Goal: Task Accomplishment & Management: Manage account settings

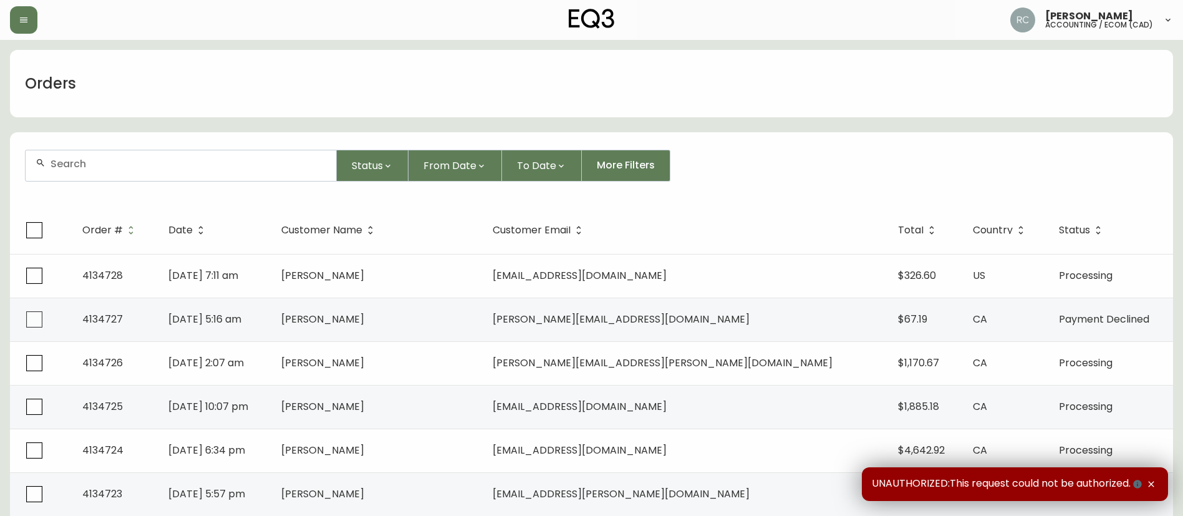
click at [505, 103] on div "Orders" at bounding box center [591, 83] width 1163 height 67
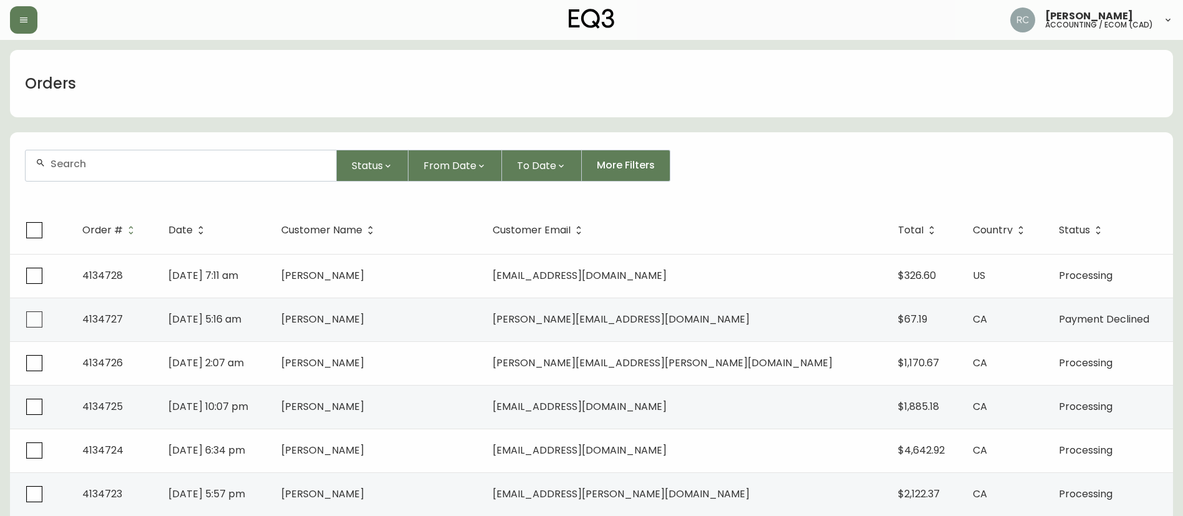
click at [505, 103] on div "Orders" at bounding box center [591, 83] width 1163 height 67
click at [600, 114] on div "Orders" at bounding box center [591, 83] width 1163 height 67
click at [261, 87] on div "Orders" at bounding box center [591, 83] width 1163 height 67
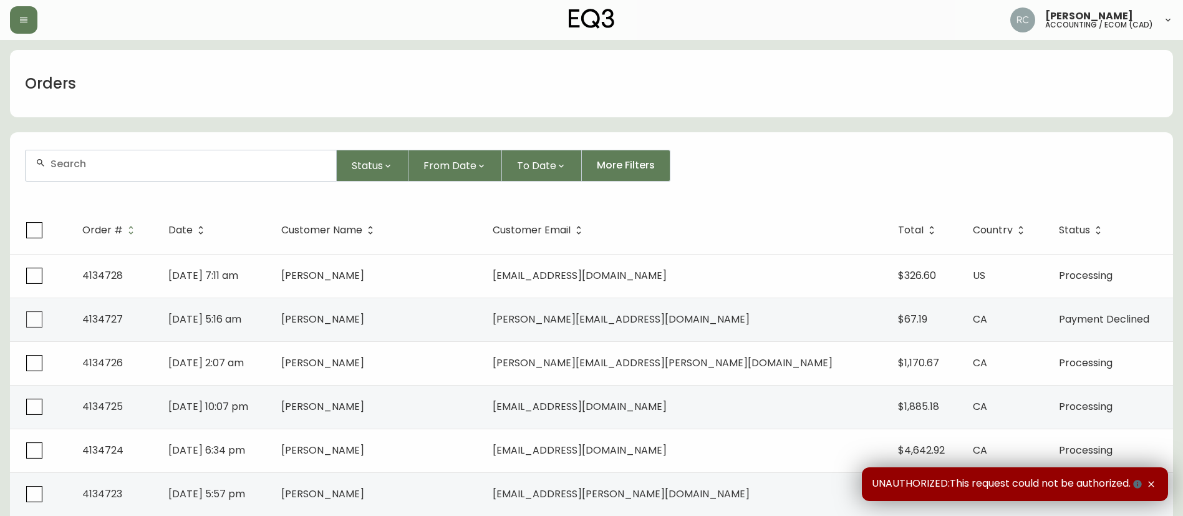
click at [414, 86] on div "Orders" at bounding box center [591, 83] width 1163 height 67
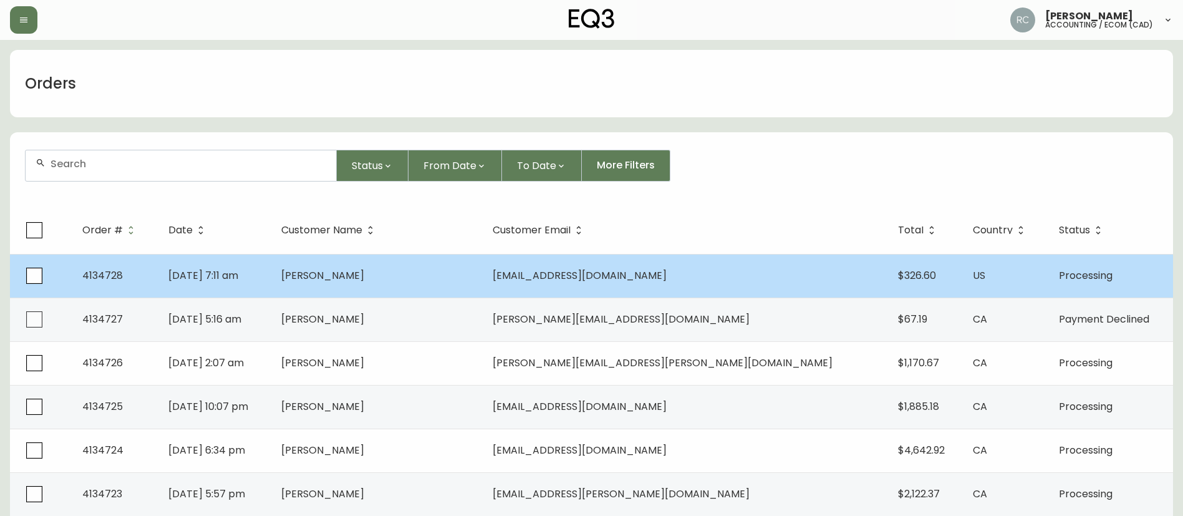
click at [410, 256] on td "[PERSON_NAME]" at bounding box center [377, 276] width 212 height 44
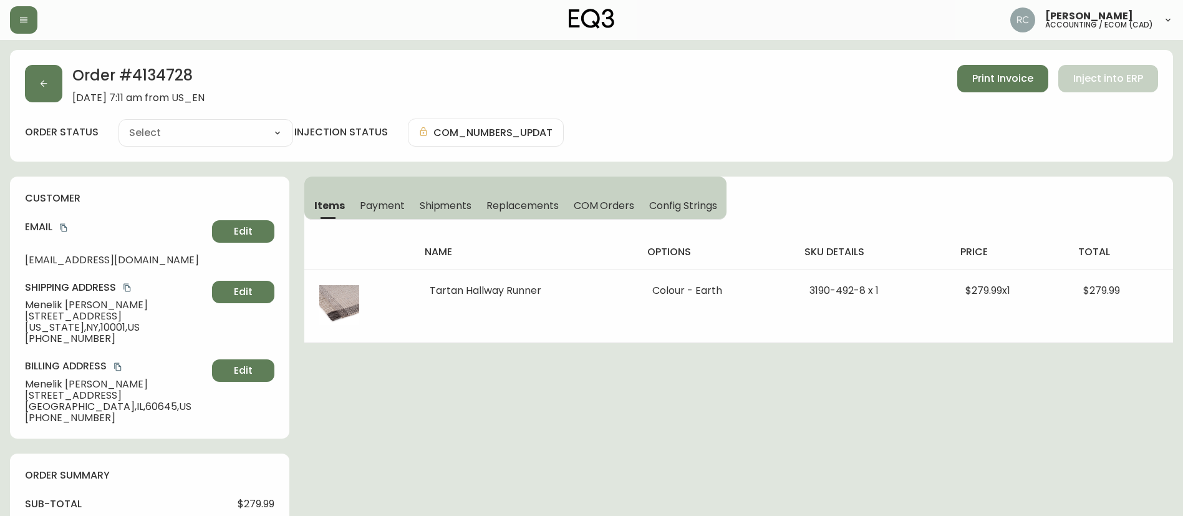
type input "Processing"
select select "PROCESSING"
click at [371, 195] on button "Payment" at bounding box center [382, 204] width 60 height 27
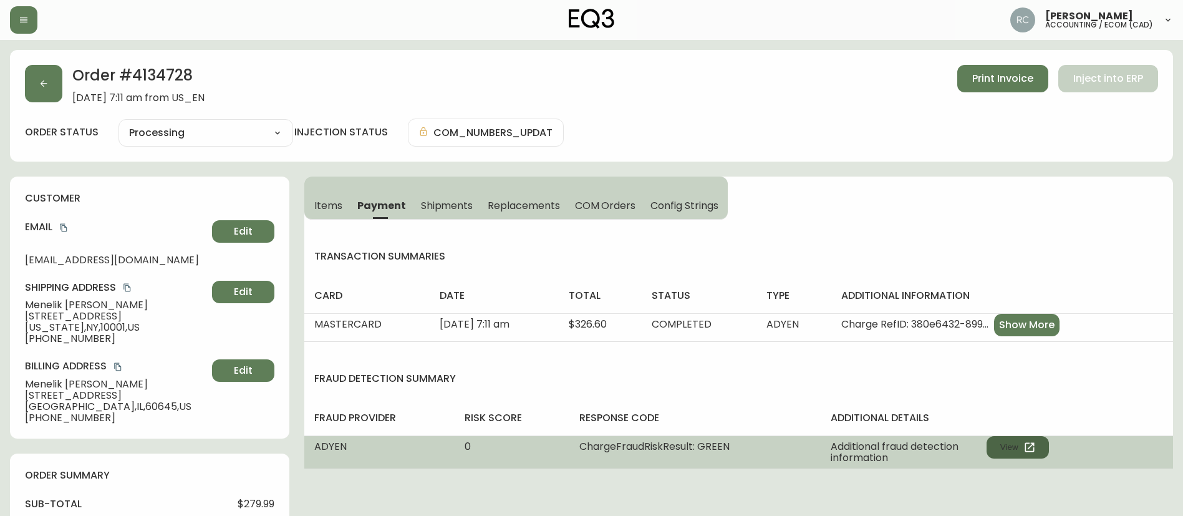
click at [1015, 448] on button "View" at bounding box center [1018, 447] width 62 height 22
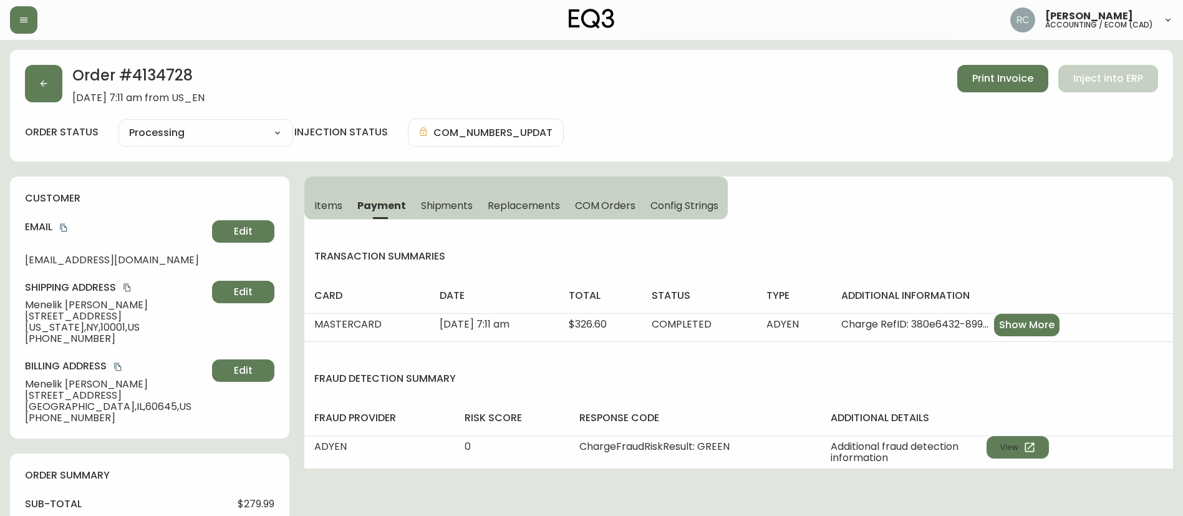
click at [19, 77] on div "Order # 4134728 [DATE] 7:11 am from US_EN Print Invoice Inject into ERP order s…" at bounding box center [591, 106] width 1163 height 112
click at [30, 75] on button "button" at bounding box center [43, 83] width 37 height 37
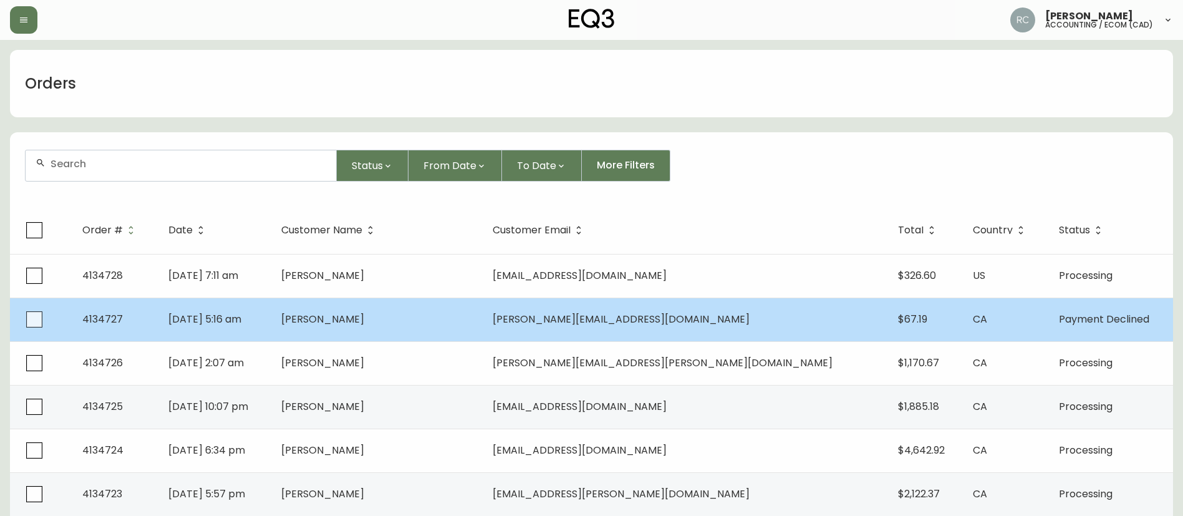
click at [384, 329] on td "[PERSON_NAME]" at bounding box center [377, 320] width 212 height 44
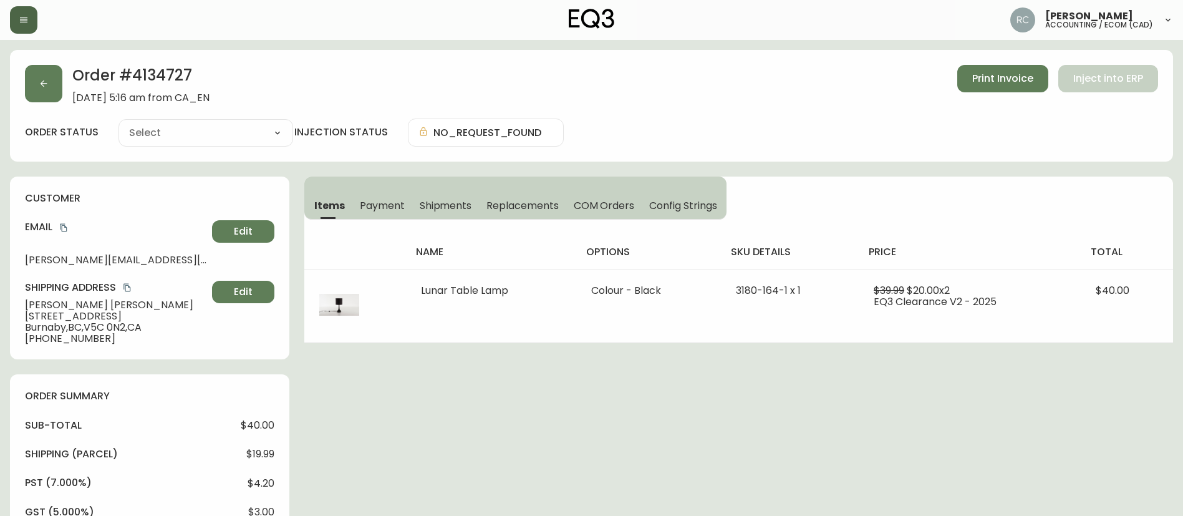
type input "Payment Declined"
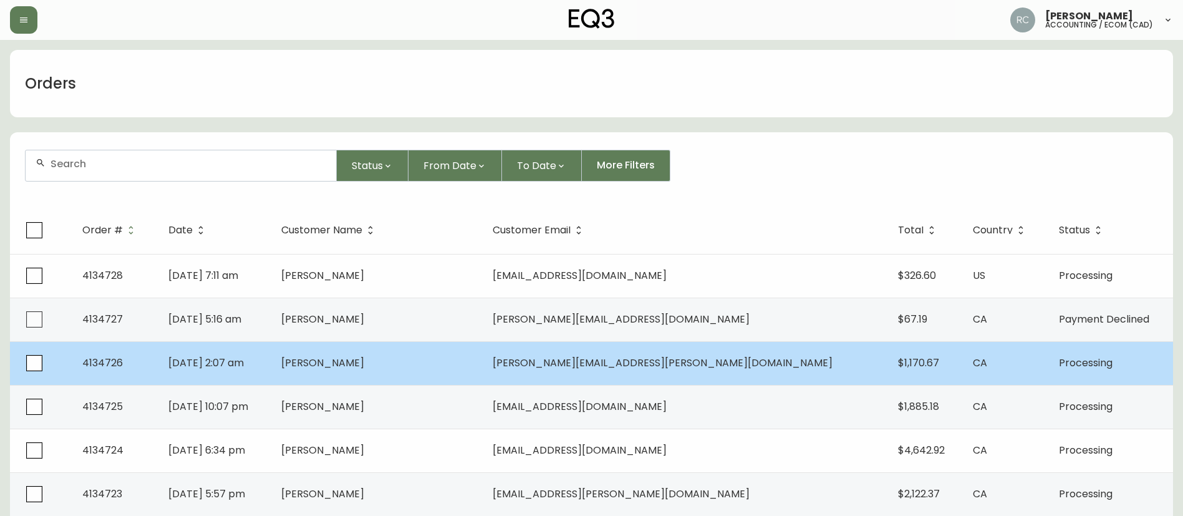
click at [364, 359] on span "[PERSON_NAME]" at bounding box center [322, 363] width 83 height 14
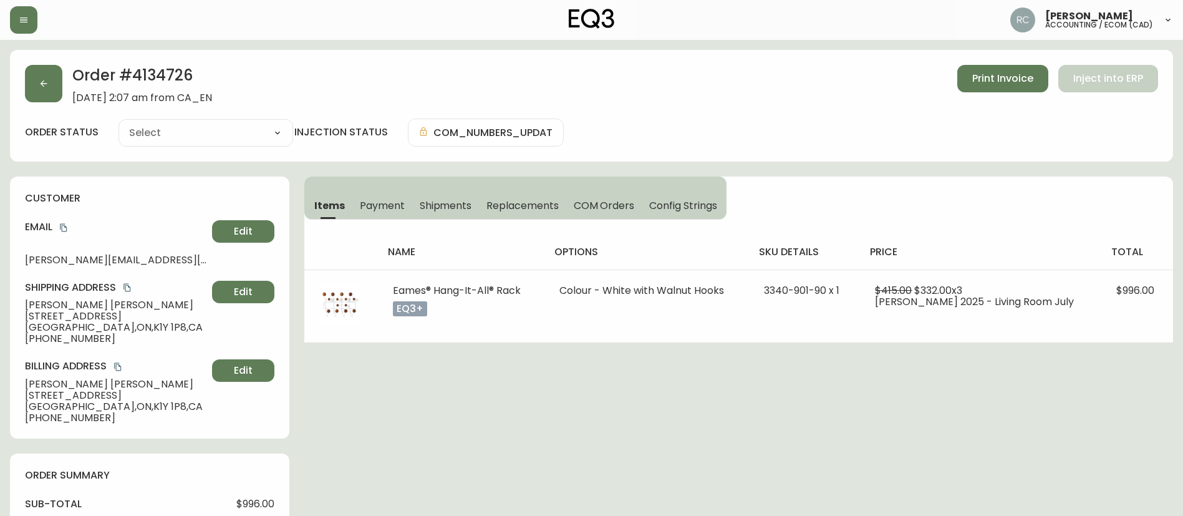
type input "Processing"
select select "PROCESSING"
click at [42, 79] on icon "button" at bounding box center [44, 84] width 10 height 10
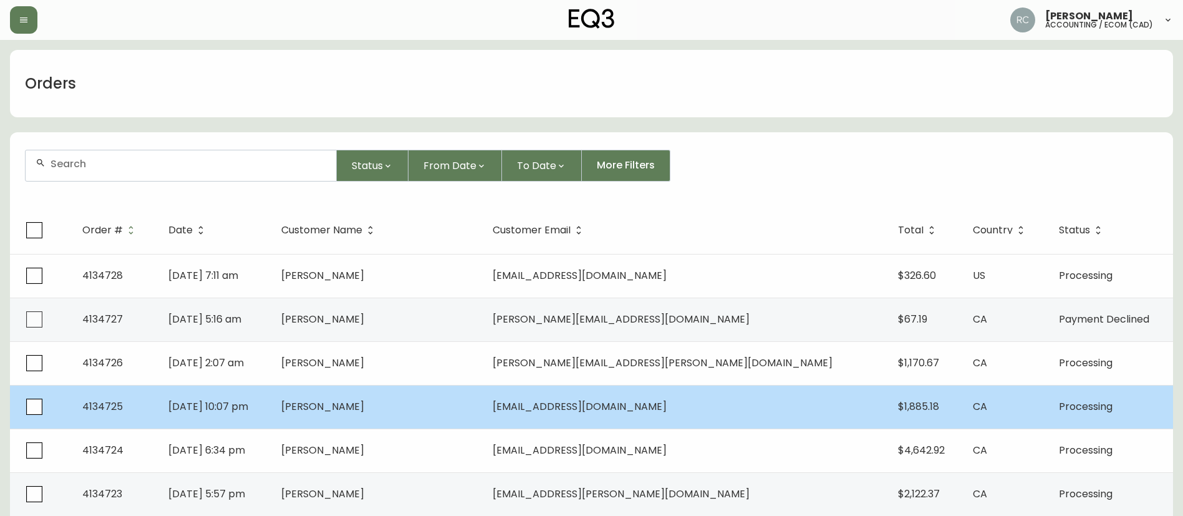
click at [394, 416] on td "[PERSON_NAME]" at bounding box center [377, 407] width 212 height 44
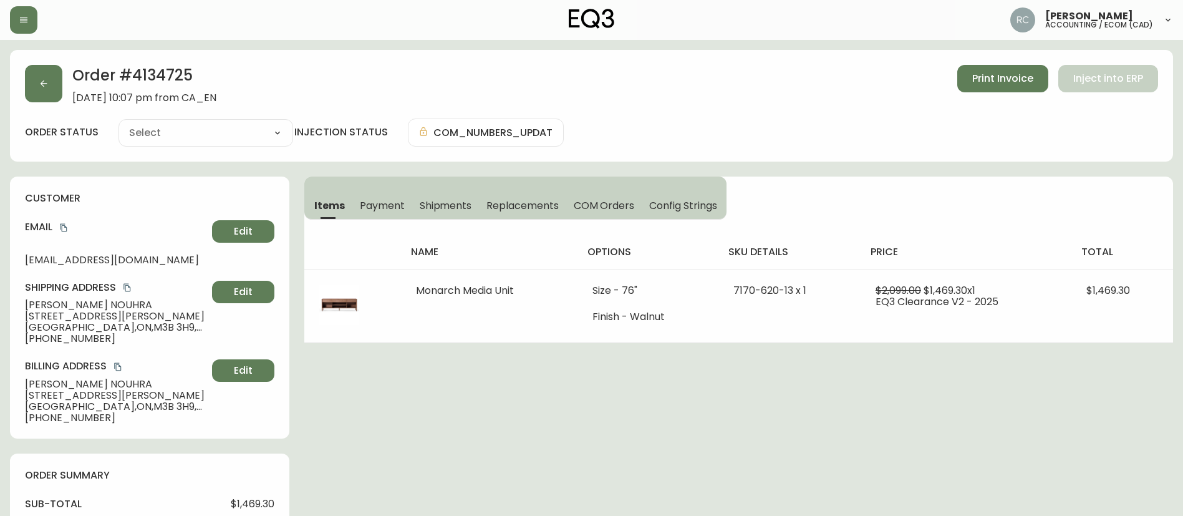
type input "Processing"
select select "PROCESSING"
click at [32, 82] on button "button" at bounding box center [43, 83] width 37 height 37
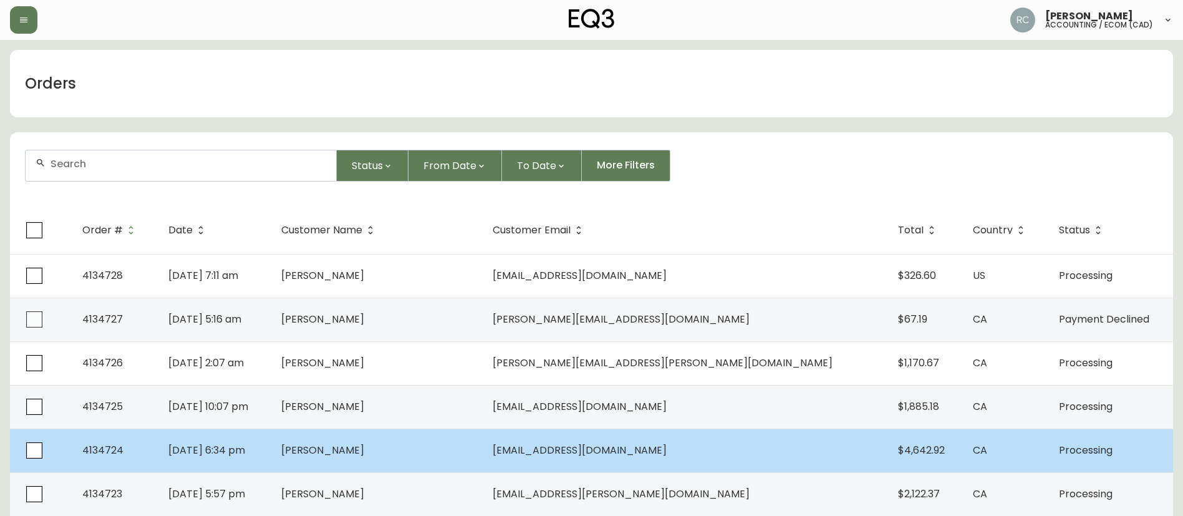
click at [370, 434] on td "[PERSON_NAME]" at bounding box center [377, 450] width 212 height 44
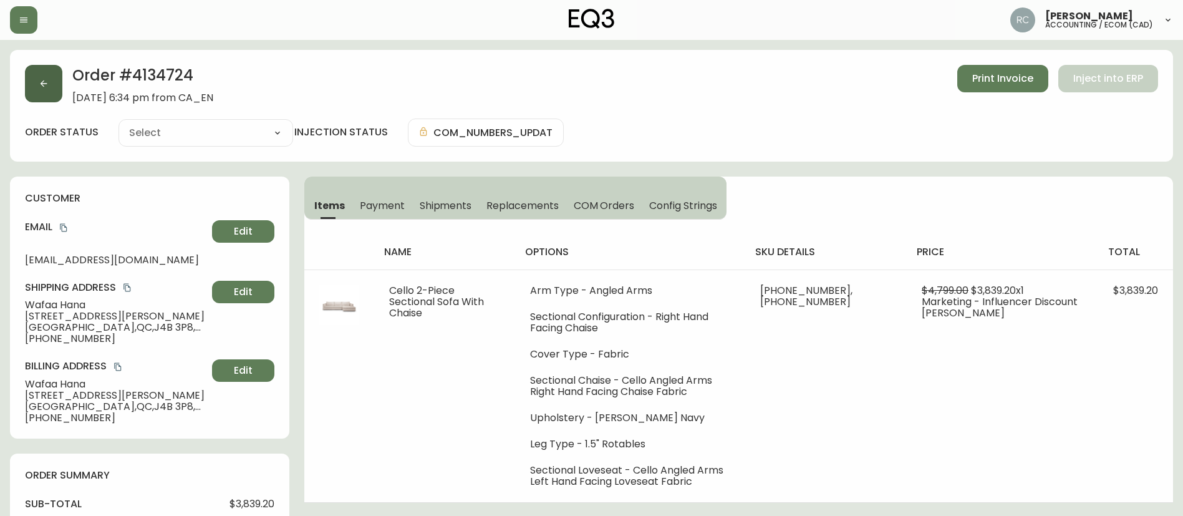
type input "Processing"
select select "PROCESSING"
drag, startPoint x: 41, startPoint y: 83, endPoint x: 490, endPoint y: 252, distance: 479.8
click at [508, 241] on div "Order # 4134724 [DATE] 6:34 pm from CA_EN Print Invoice Inject into ERP order s…" at bounding box center [591, 508] width 1163 height 916
click at [380, 199] on span "Payment" at bounding box center [382, 205] width 45 height 13
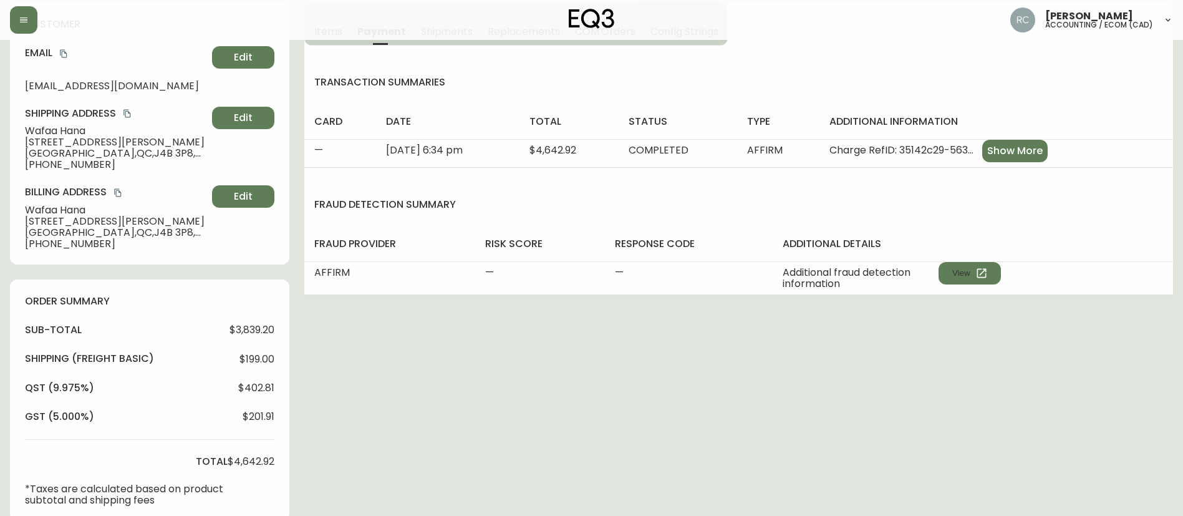
scroll to position [450, 0]
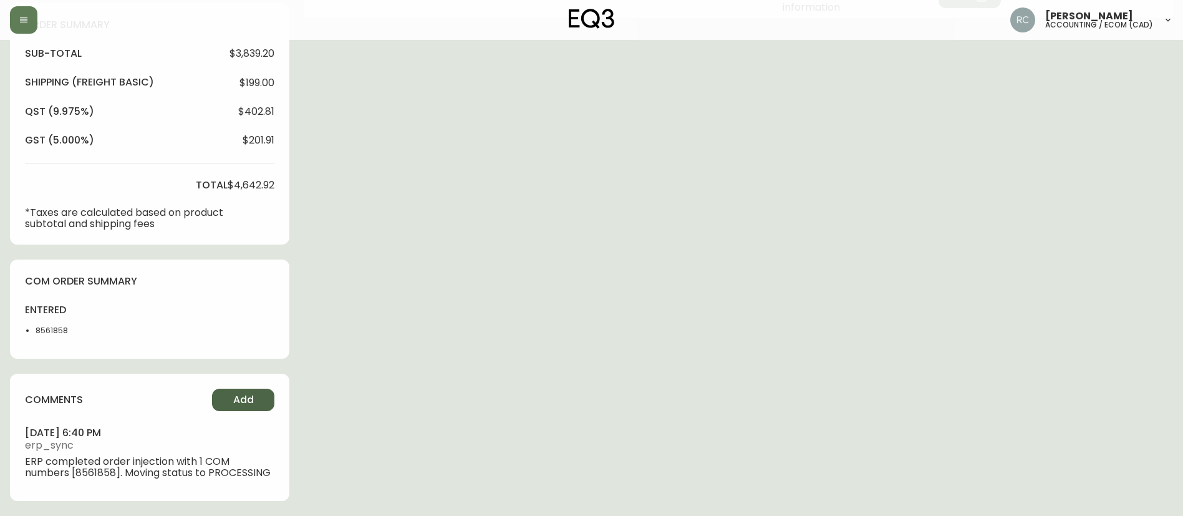
click at [226, 402] on button "Add" at bounding box center [243, 400] width 62 height 22
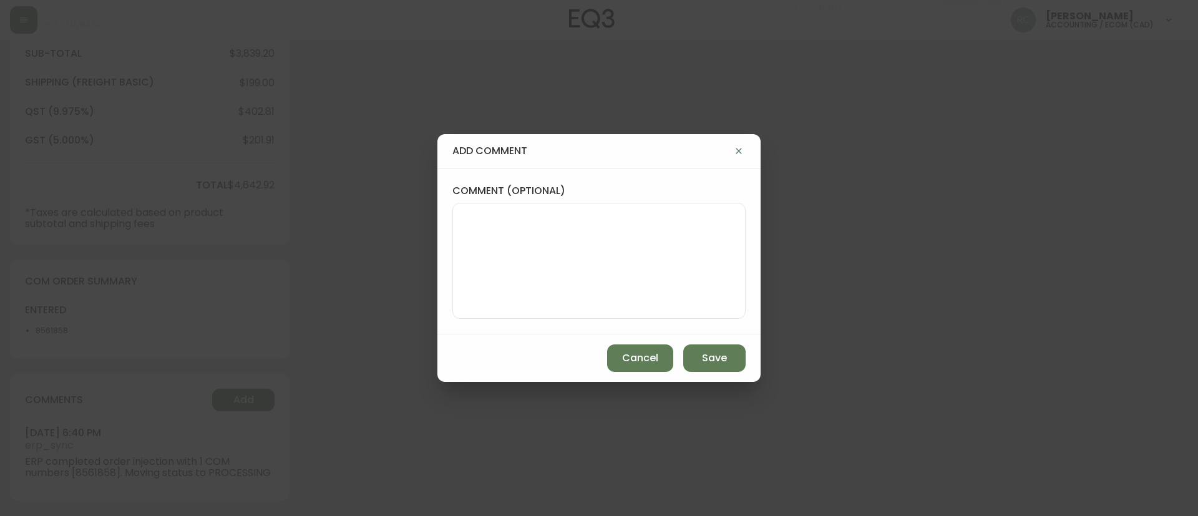
drag, startPoint x: 545, startPoint y: 242, endPoint x: 592, endPoint y: 255, distance: 48.6
click at [545, 242] on textarea "comment (optional)" at bounding box center [599, 261] width 272 height 100
paste textarea "MANUAL FRAUD REVIEW - Affirm"
type textarea "MANUAL FRAUD REVIEW - Affirm"
click at [699, 352] on button "Save" at bounding box center [714, 357] width 62 height 27
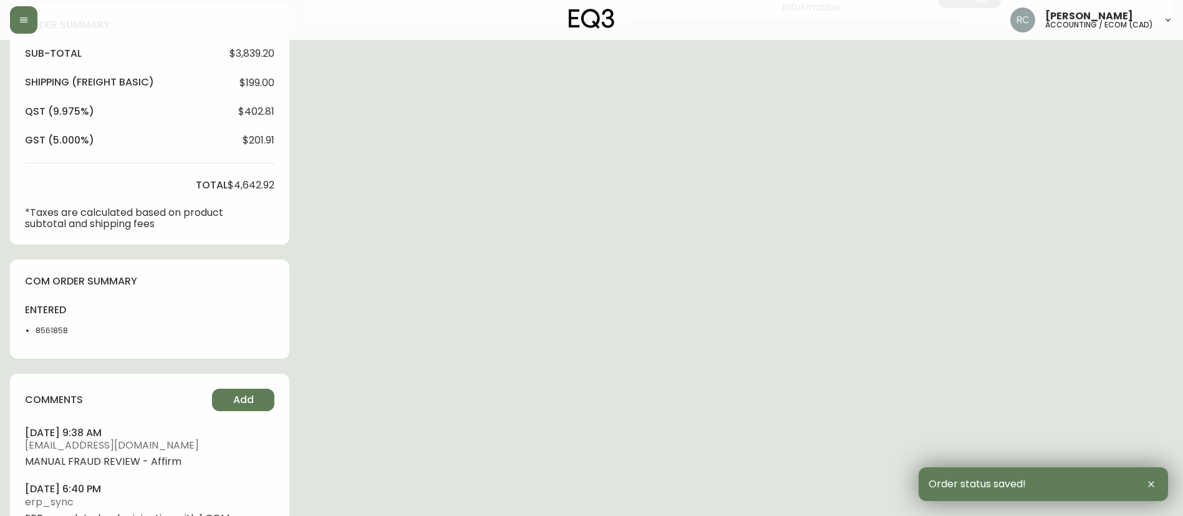
scroll to position [0, 0]
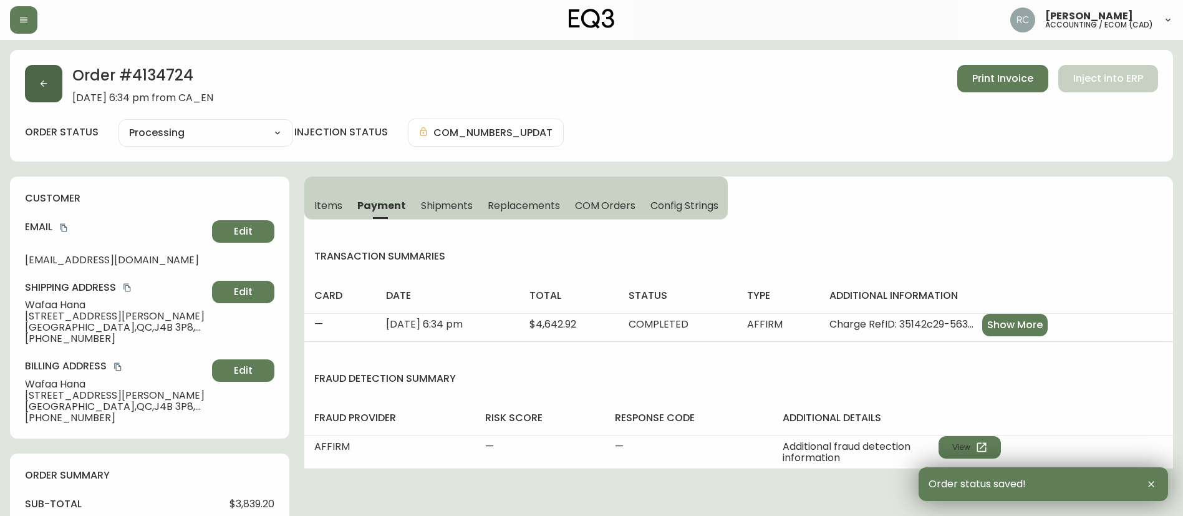
click at [49, 79] on button "button" at bounding box center [43, 83] width 37 height 37
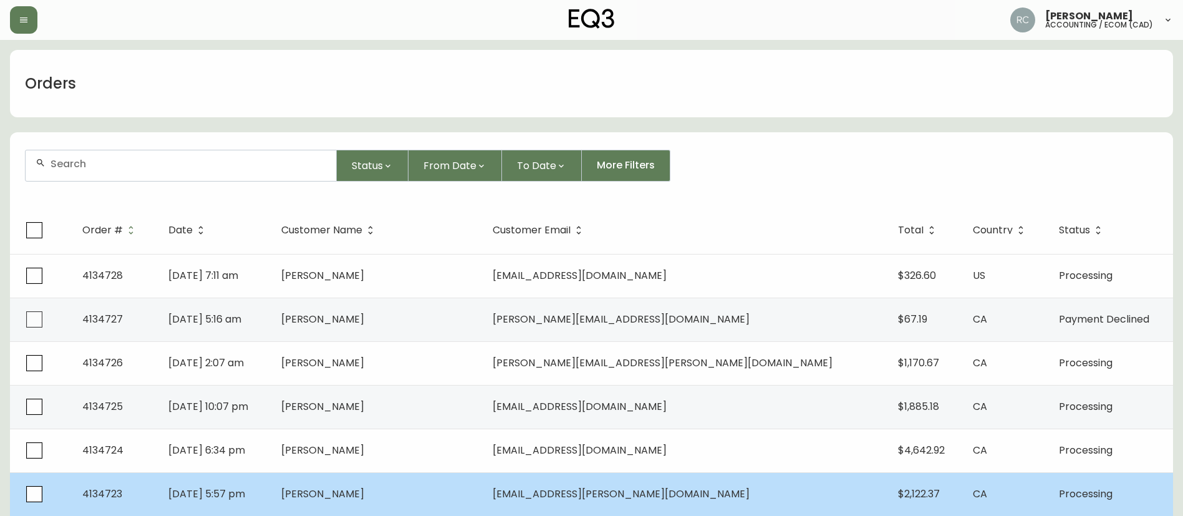
click at [364, 488] on span "[PERSON_NAME]" at bounding box center [322, 493] width 83 height 14
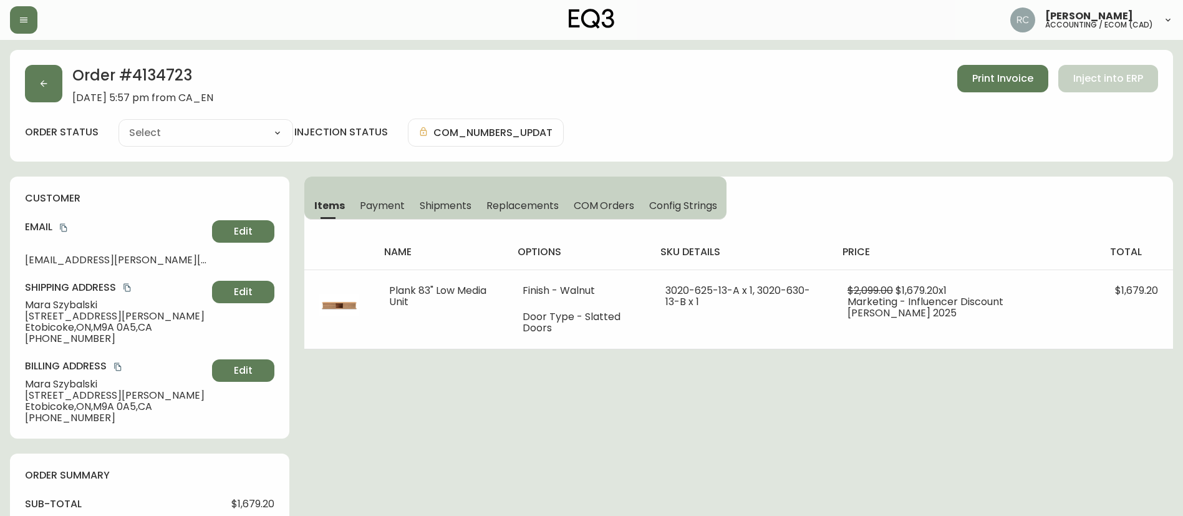
type input "Processing"
select select "PROCESSING"
click at [37, 80] on button "button" at bounding box center [43, 83] width 37 height 37
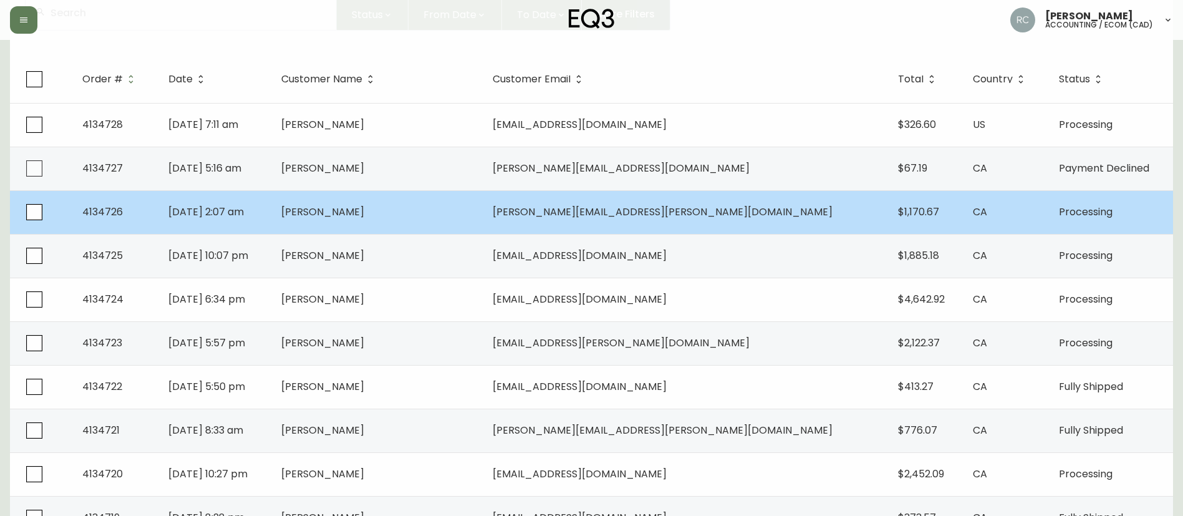
scroll to position [187, 0]
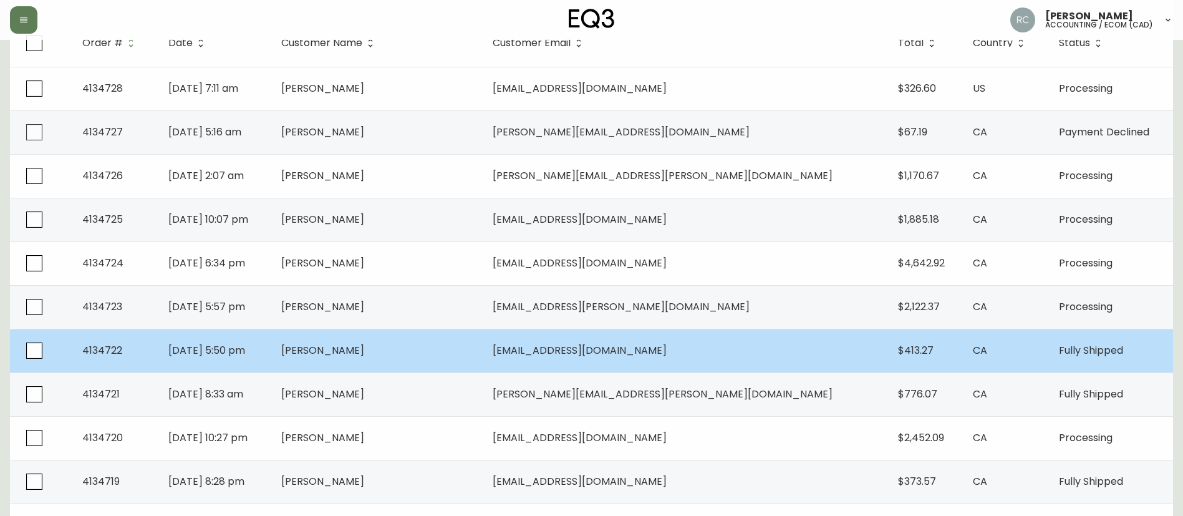
click at [364, 344] on span "[PERSON_NAME]" at bounding box center [322, 350] width 83 height 14
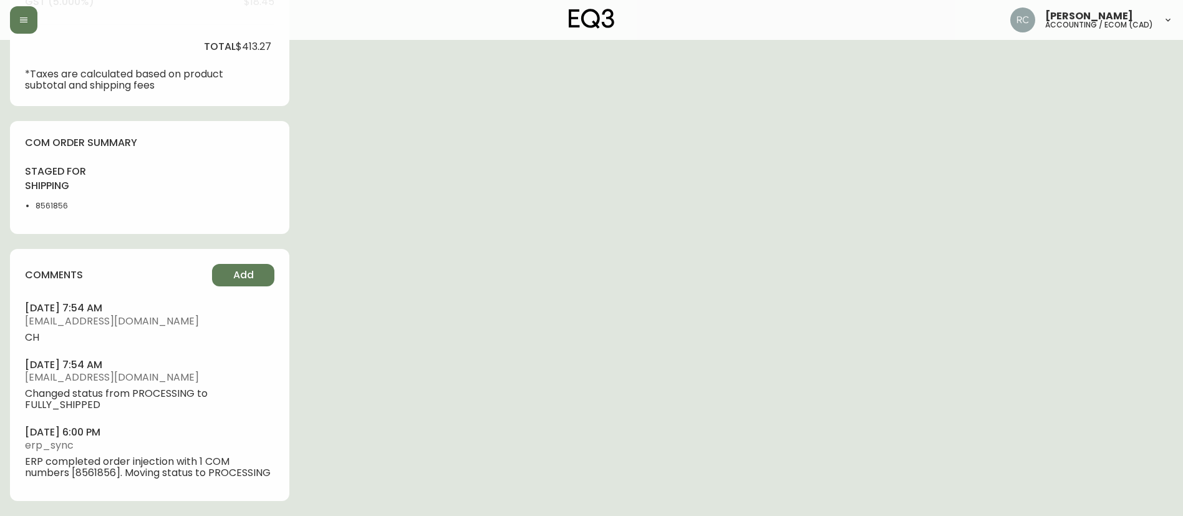
type input "Fully Shipped"
select select "FULLY_SHIPPED"
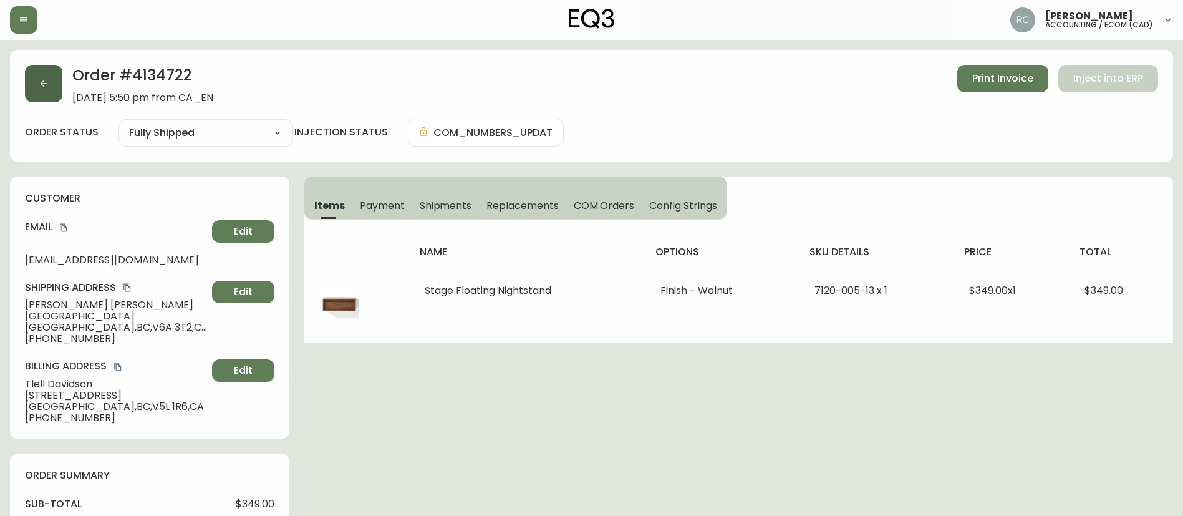
click at [42, 75] on button "button" at bounding box center [43, 83] width 37 height 37
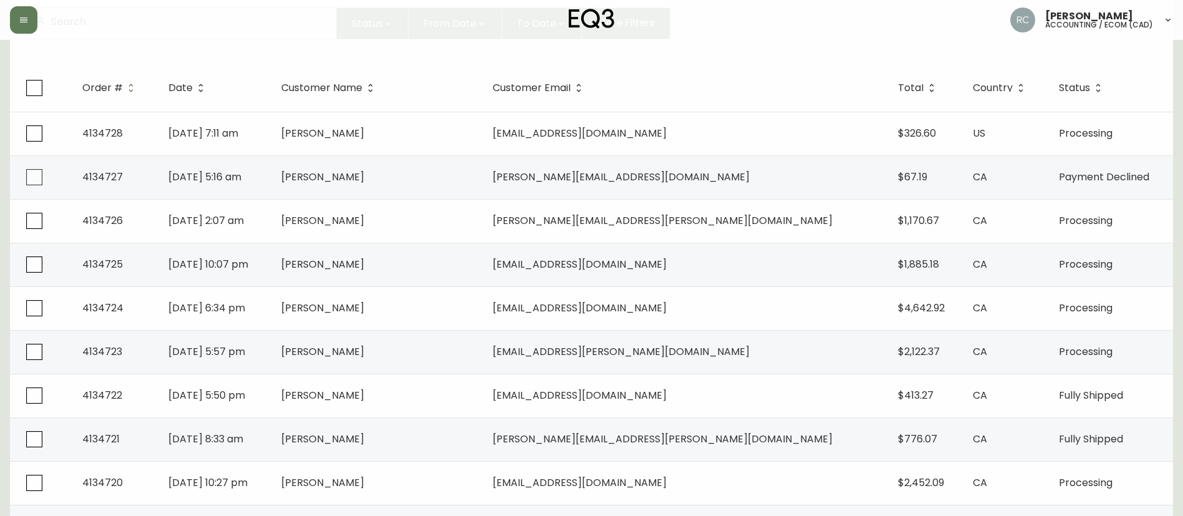
scroll to position [312, 0]
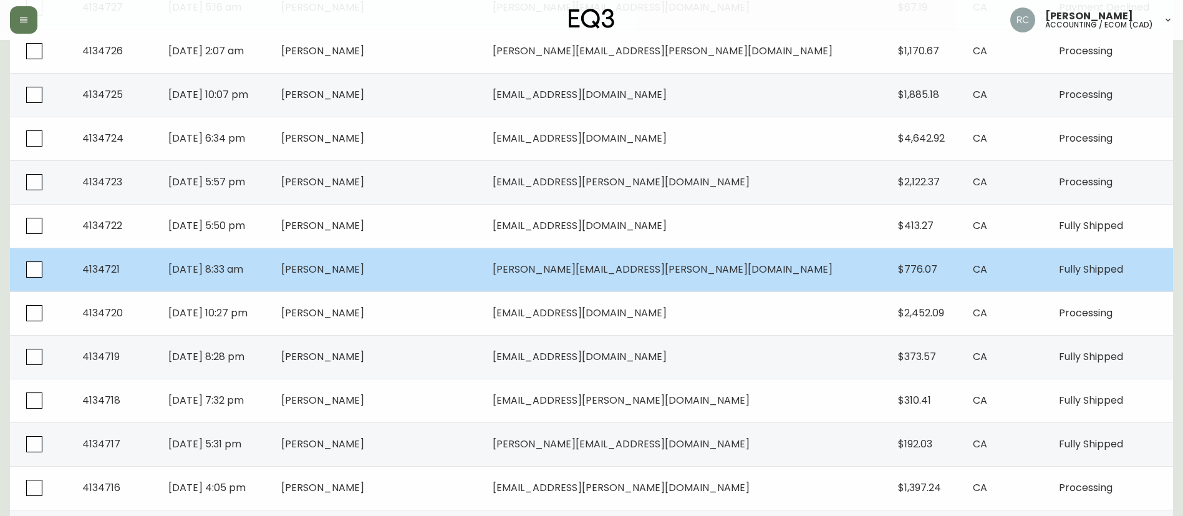
click at [428, 279] on td "[PERSON_NAME]" at bounding box center [377, 270] width 212 height 44
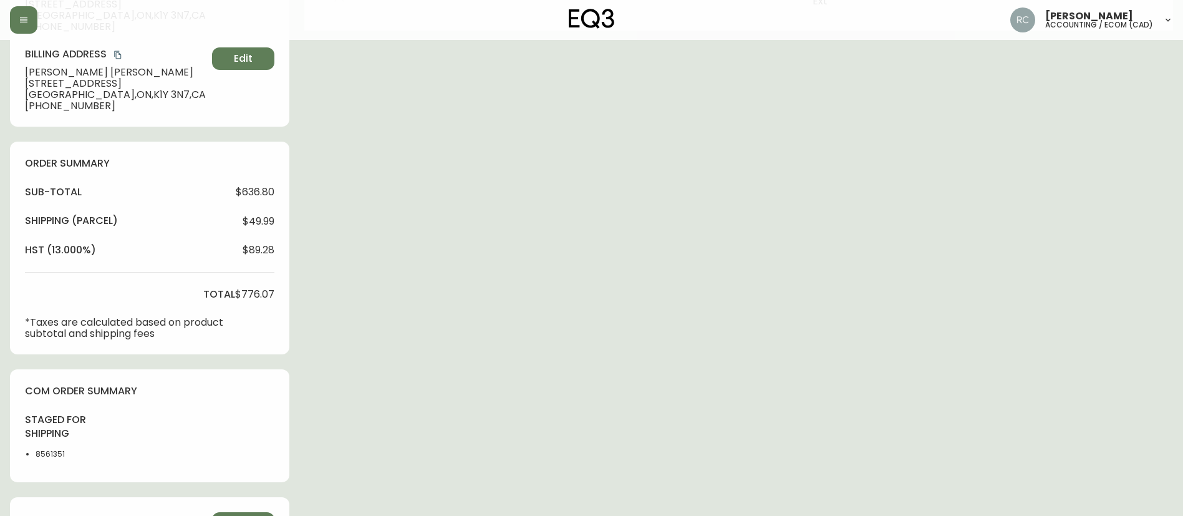
type input "Fully Shipped"
select select "FULLY_SHIPPED"
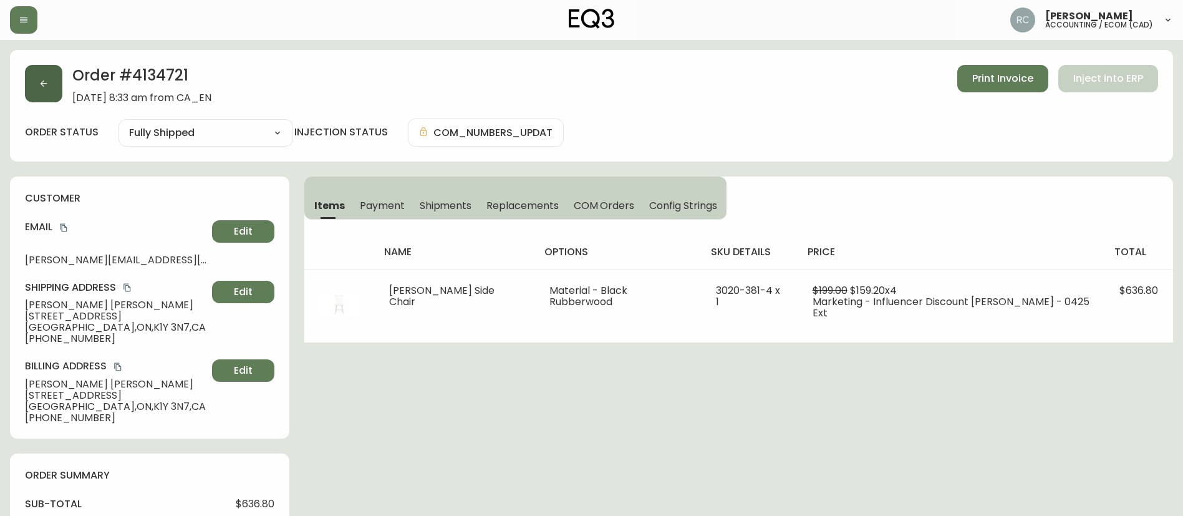
click at [27, 80] on button "button" at bounding box center [43, 83] width 37 height 37
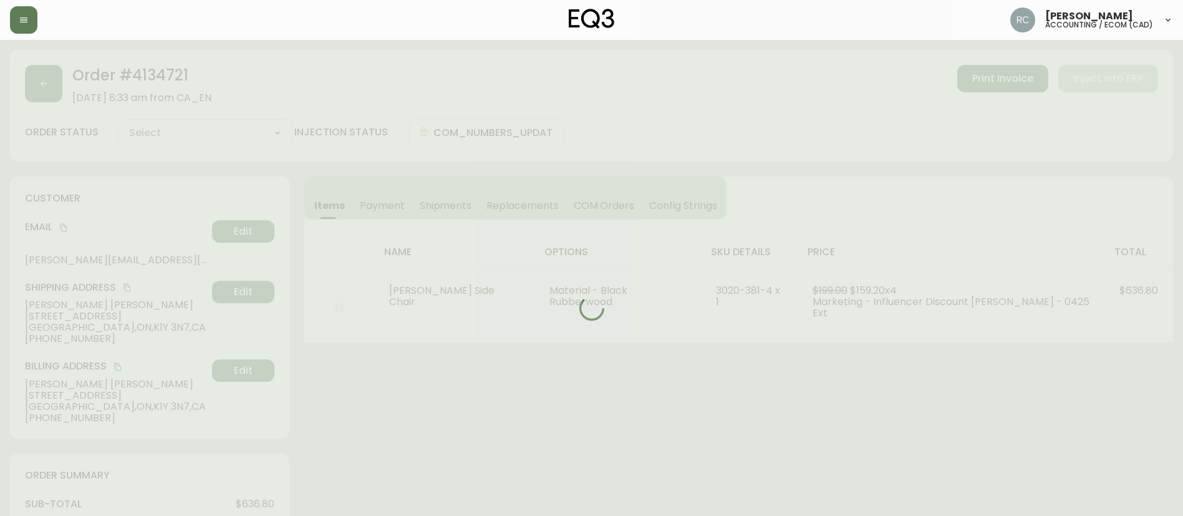
type input "Fully Shipped"
select select "FULLY_SHIPPED"
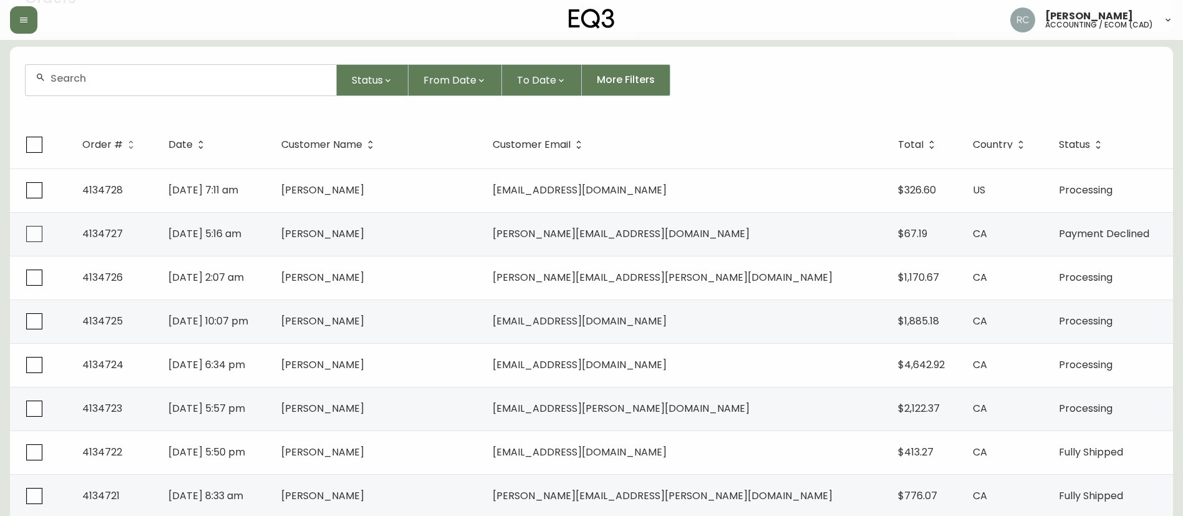
scroll to position [499, 0]
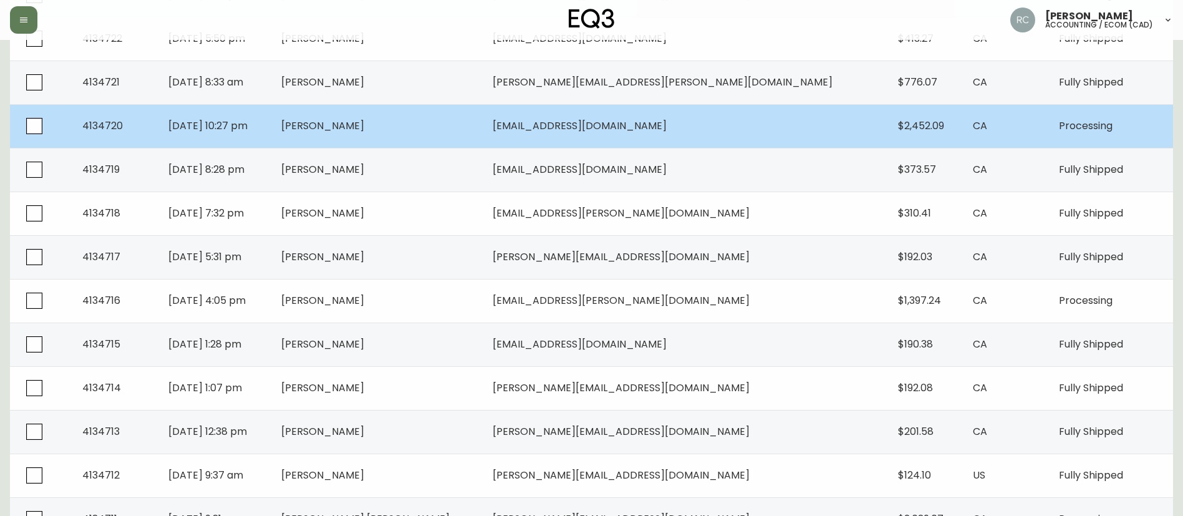
click at [364, 127] on span "[PERSON_NAME]" at bounding box center [322, 126] width 83 height 14
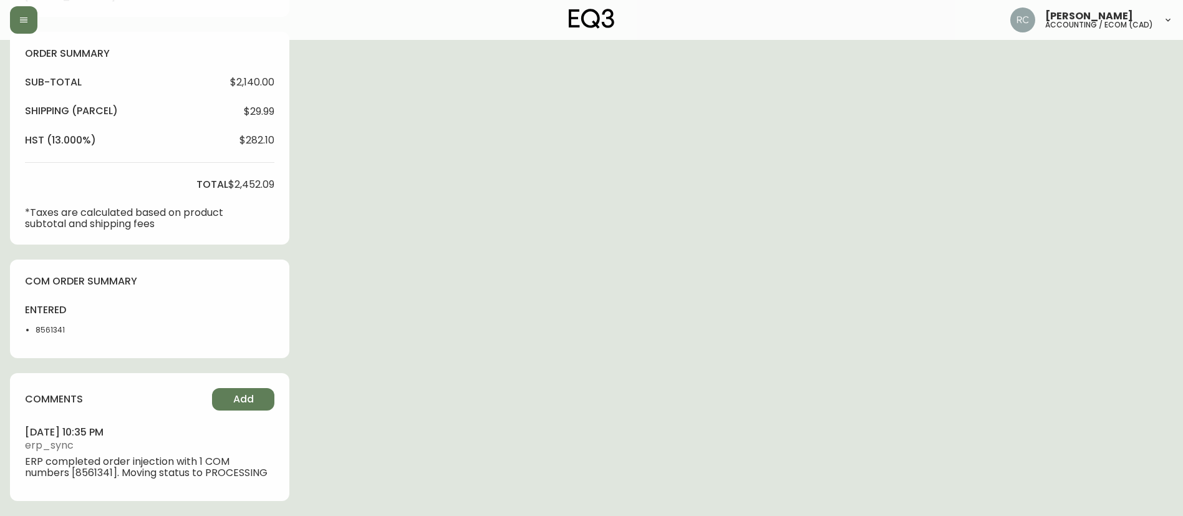
type input "Processing"
select select "PROCESSING"
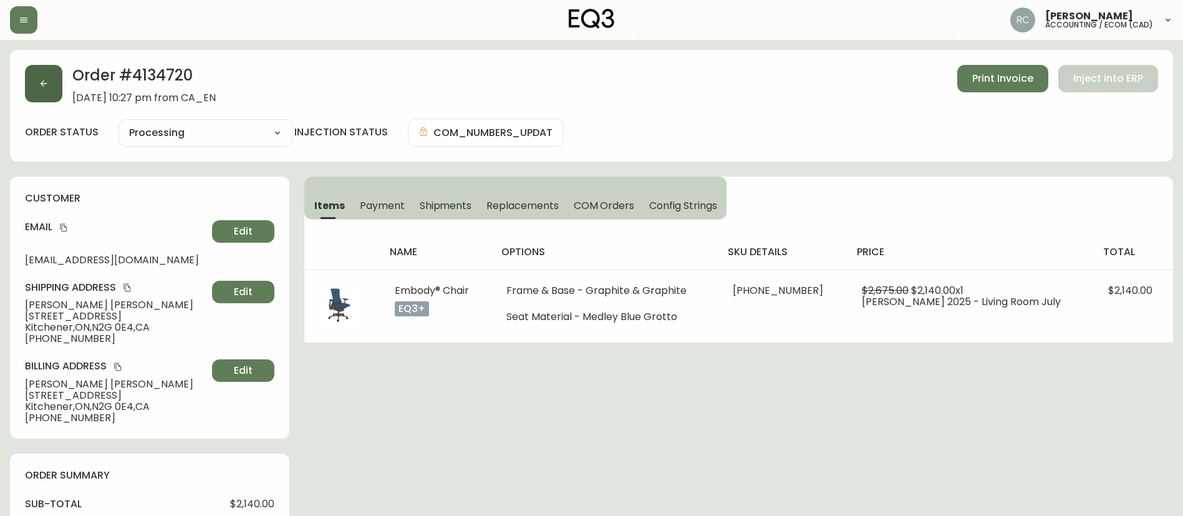
click at [38, 77] on button "button" at bounding box center [43, 83] width 37 height 37
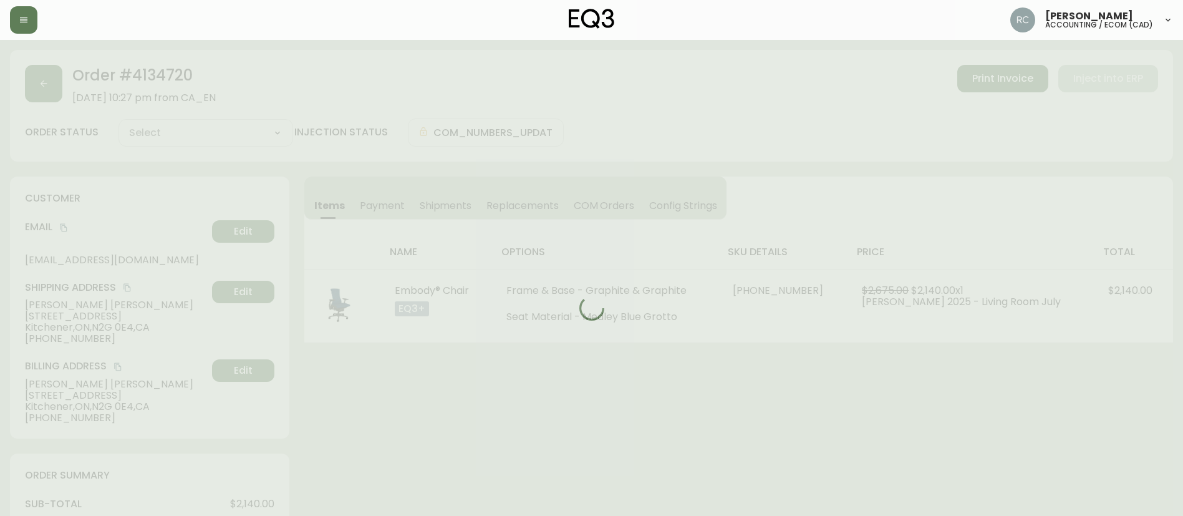
type input "Processing"
select select "PROCESSING"
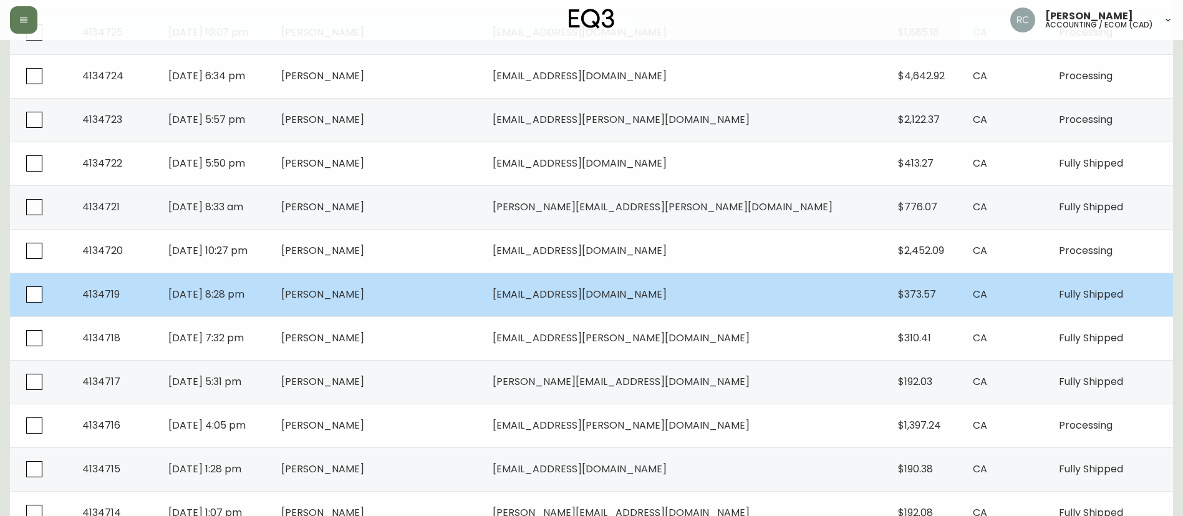
click at [404, 306] on td "[PERSON_NAME]" at bounding box center [377, 295] width 212 height 44
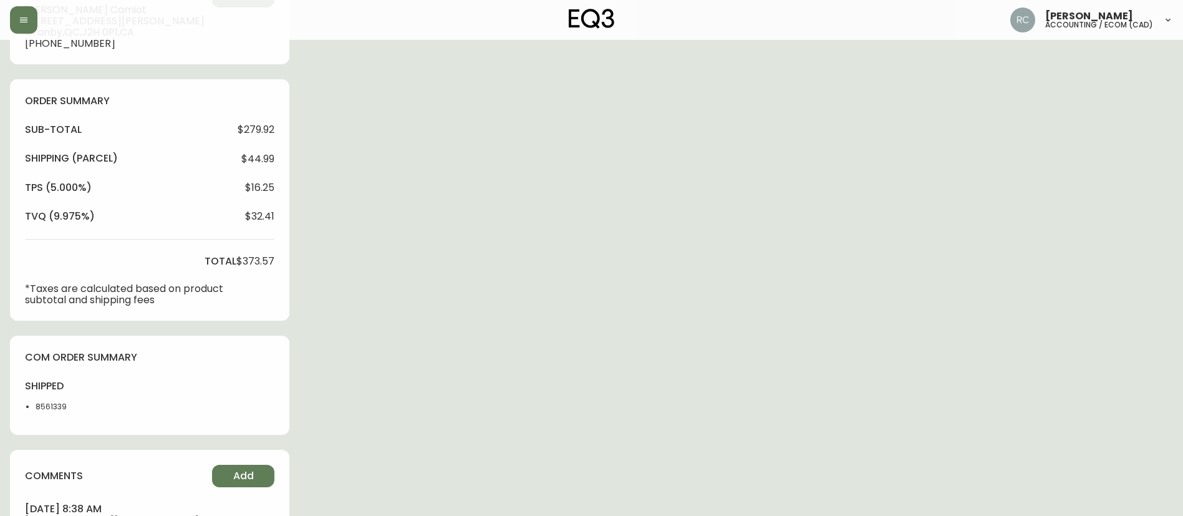
type input "Fully Shipped"
select select "FULLY_SHIPPED"
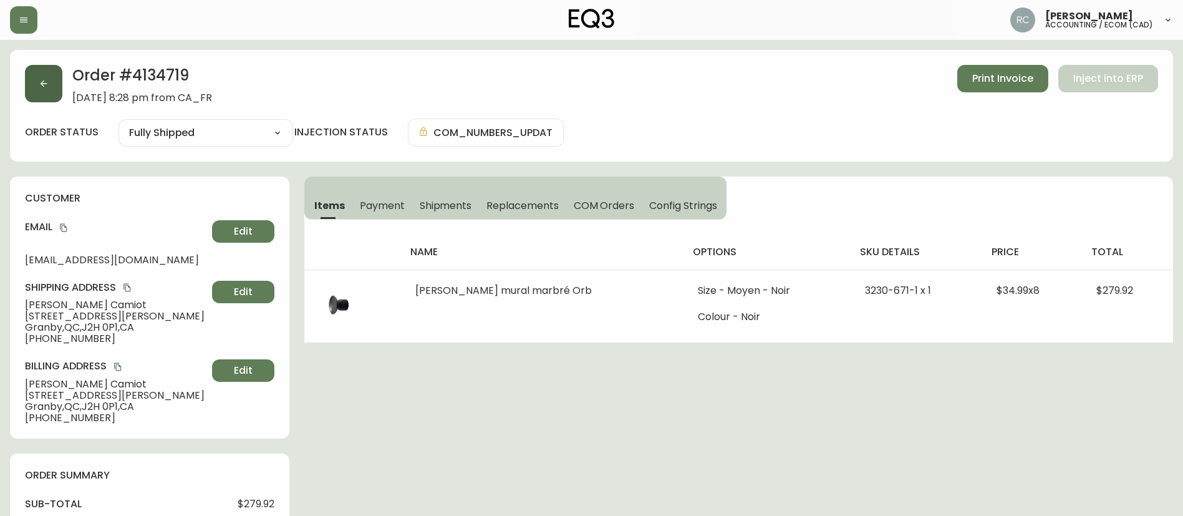
click at [40, 80] on icon "button" at bounding box center [44, 84] width 10 height 10
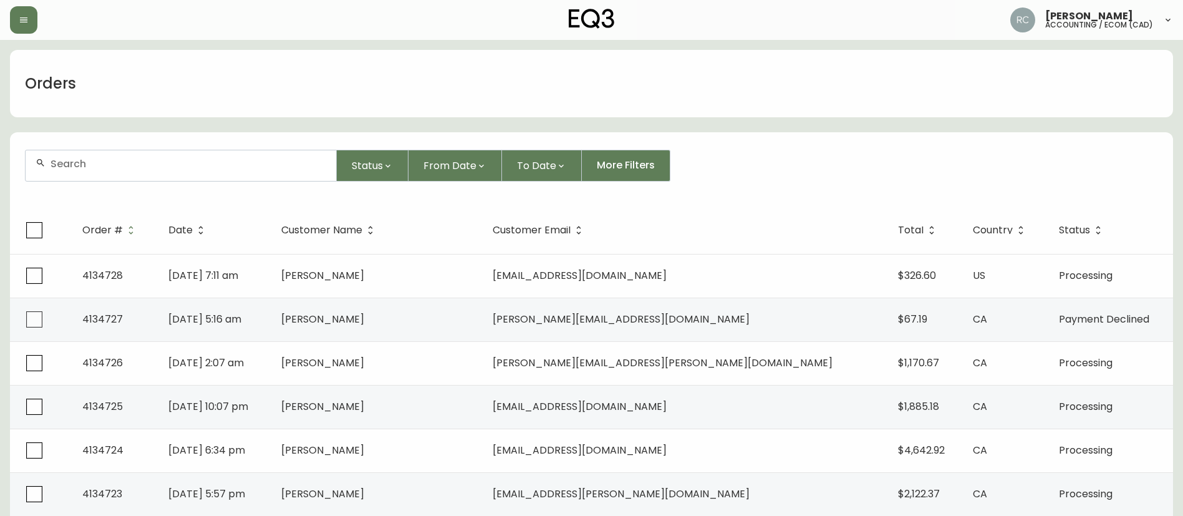
click at [271, 206] on th "Date" at bounding box center [214, 229] width 112 height 47
click at [713, 158] on div "Status From Date To Date More Filters" at bounding box center [591, 166] width 1133 height 32
click at [324, 84] on div "Orders" at bounding box center [591, 83] width 1163 height 67
click at [298, 96] on div "Orders" at bounding box center [591, 83] width 1163 height 67
